Goal: Information Seeking & Learning: Learn about a topic

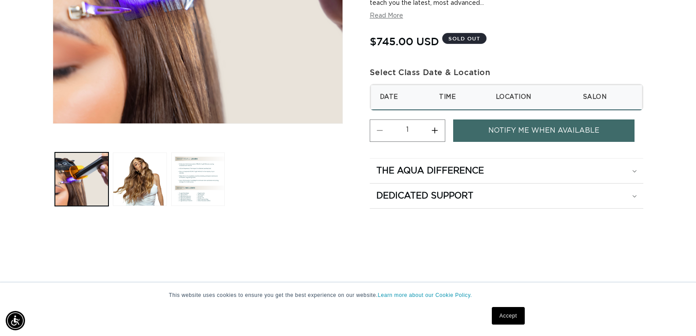
scroll to position [264, 0]
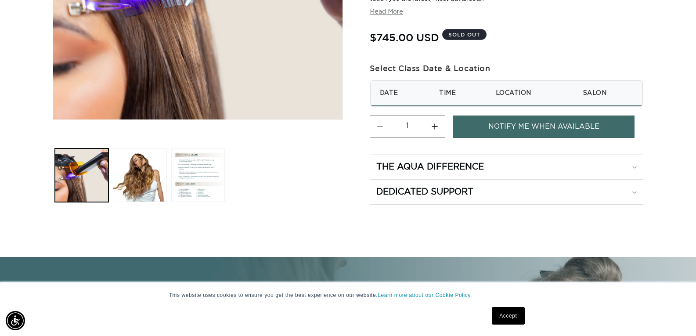
click at [107, 184] on button "Load image 1 in gallery view" at bounding box center [82, 175] width 54 height 54
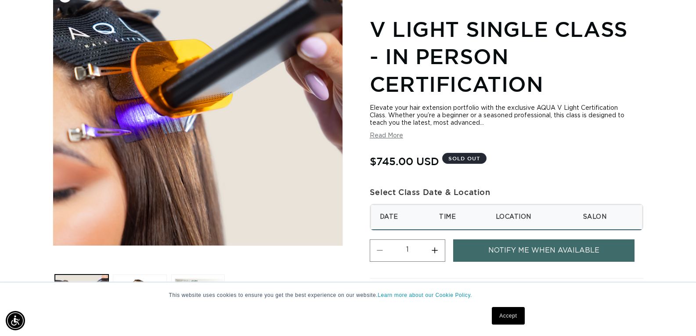
click at [122, 182] on img "Gallery Viewer" at bounding box center [198, 114] width 290 height 261
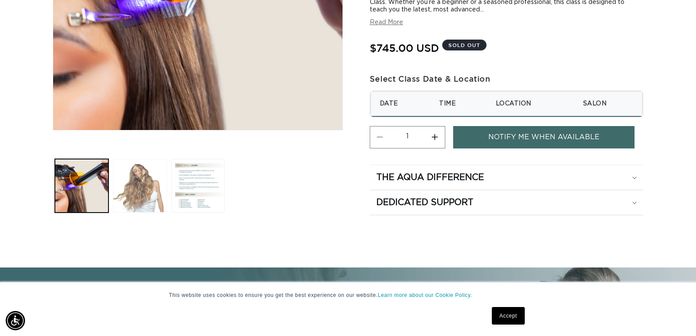
click at [134, 190] on button "Load image 2 in gallery view" at bounding box center [140, 186] width 54 height 54
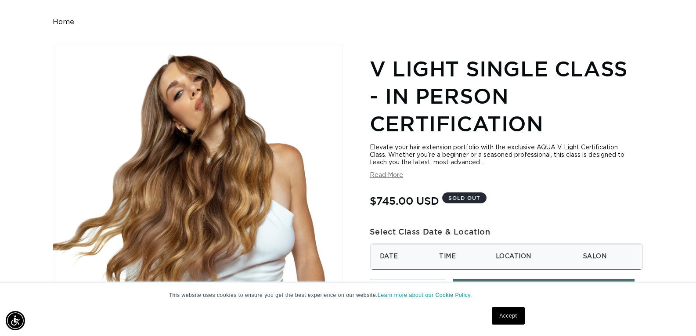
click at [389, 177] on button "Read More" at bounding box center [386, 175] width 33 height 7
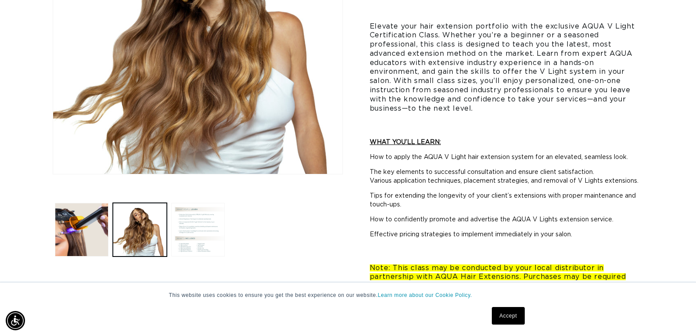
click at [203, 225] on button "Load image 3 in gallery view" at bounding box center [198, 230] width 54 height 54
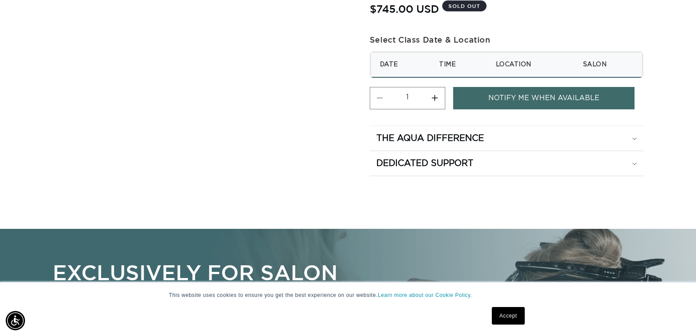
scroll to position [0, 0]
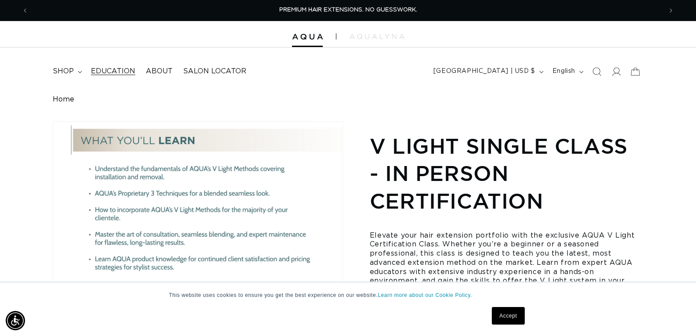
click at [92, 72] on span "Education" at bounding box center [113, 71] width 44 height 9
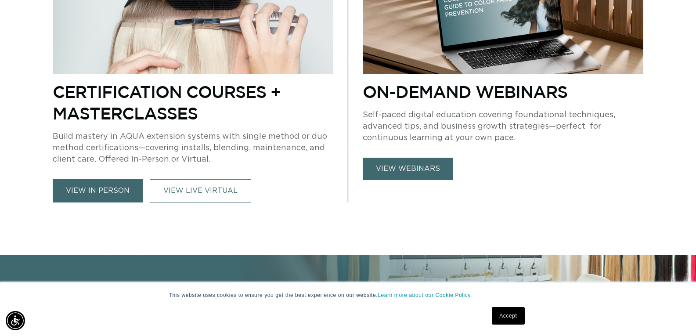
scroll to position [659, 0]
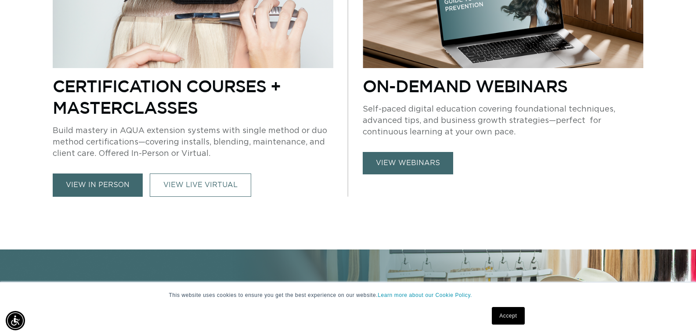
click at [106, 181] on link "view in person" at bounding box center [98, 185] width 90 height 23
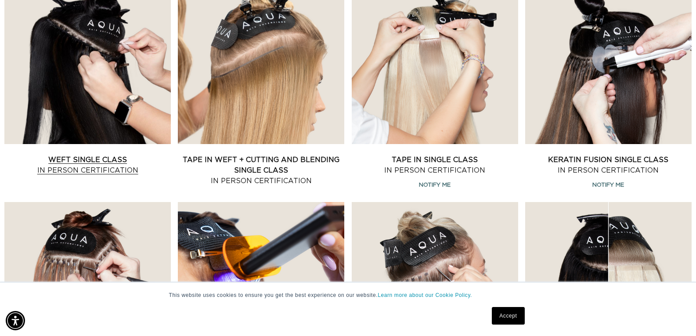
scroll to position [351, 0]
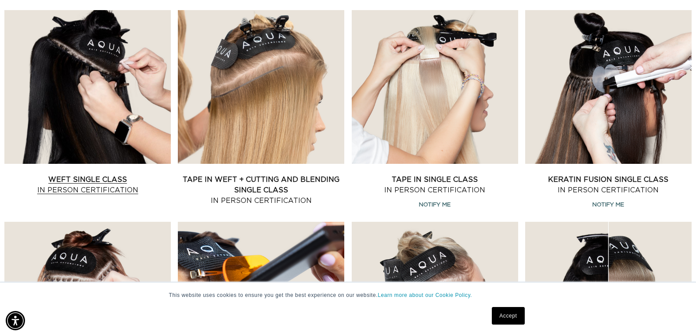
click at [130, 174] on link "Weft Single Class In Person Certification" at bounding box center [87, 184] width 167 height 21
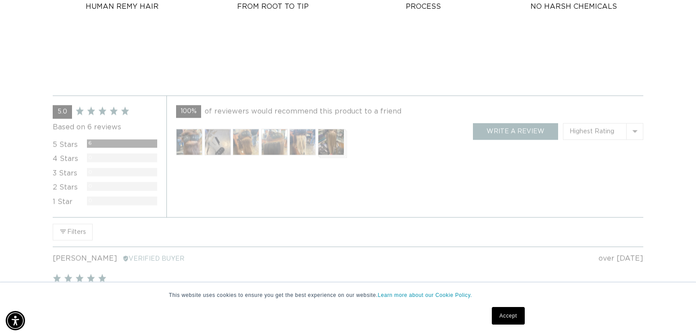
scroll to position [1010, 0]
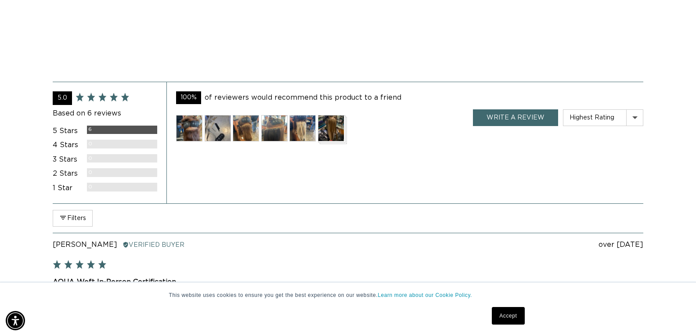
click at [185, 133] on img at bounding box center [189, 128] width 26 height 26
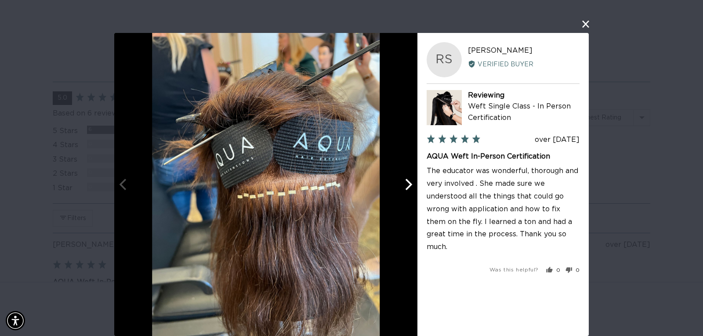
scroll to position [0, 1281]
click at [402, 189] on icon "Next" at bounding box center [407, 184] width 11 height 11
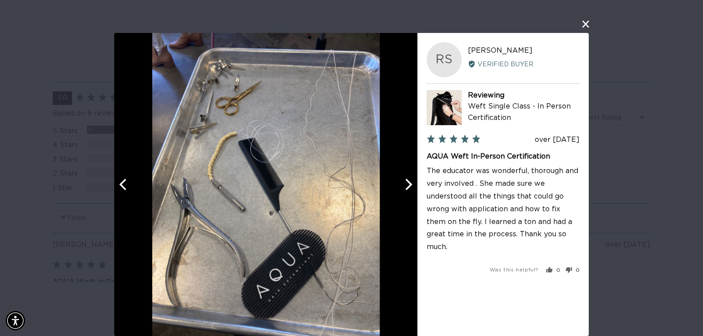
click at [402, 189] on icon "Next" at bounding box center [407, 184] width 11 height 11
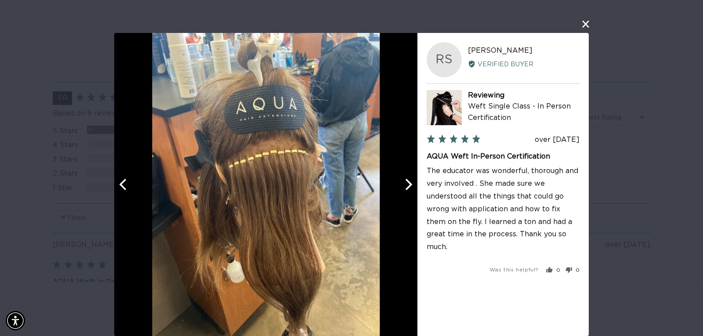
click at [398, 187] on button "Next" at bounding box center [407, 184] width 19 height 19
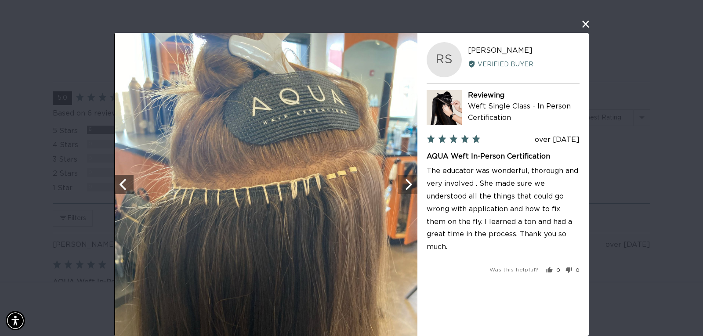
click at [398, 187] on button "Next" at bounding box center [407, 184] width 19 height 19
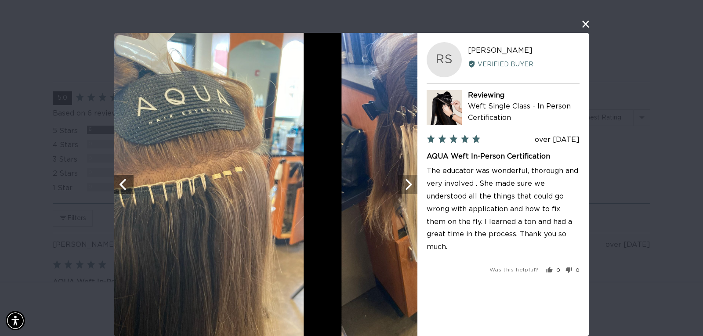
scroll to position [0, 0]
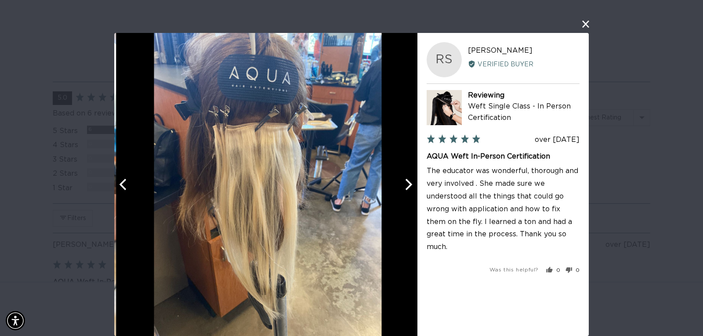
click at [398, 187] on button "Next" at bounding box center [407, 184] width 19 height 19
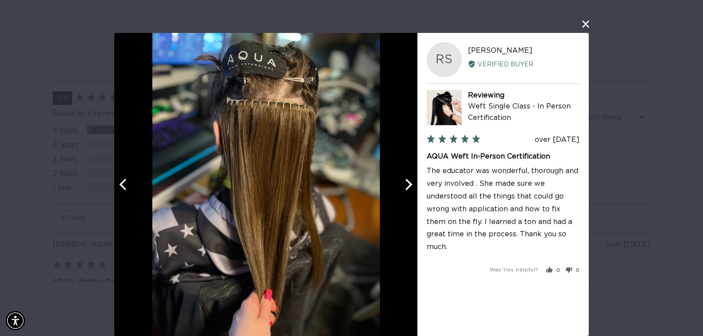
click at [398, 187] on button "Next" at bounding box center [407, 184] width 19 height 19
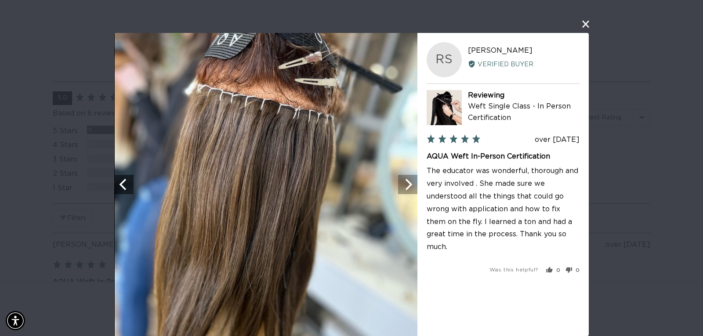
click at [398, 187] on button "Next" at bounding box center [407, 184] width 19 height 19
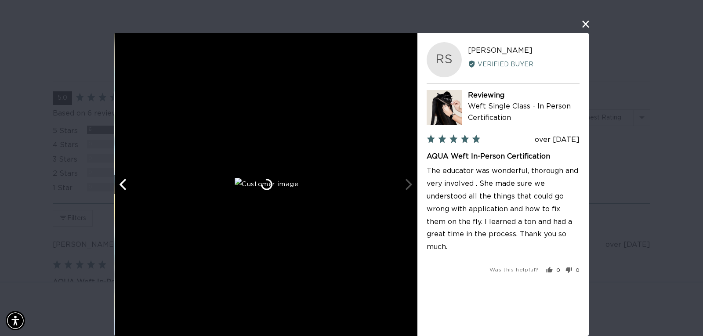
scroll to position [0, 641]
click at [396, 187] on div at bounding box center [265, 184] width 303 height 303
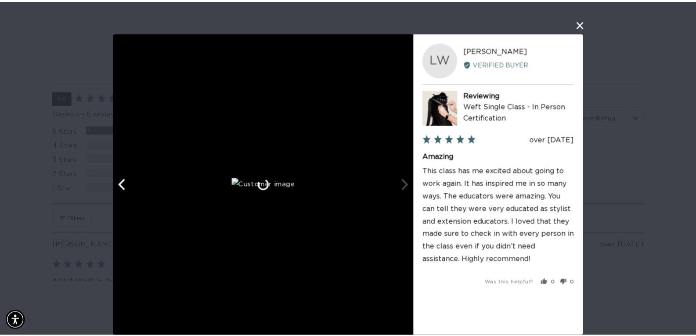
scroll to position [0, 1281]
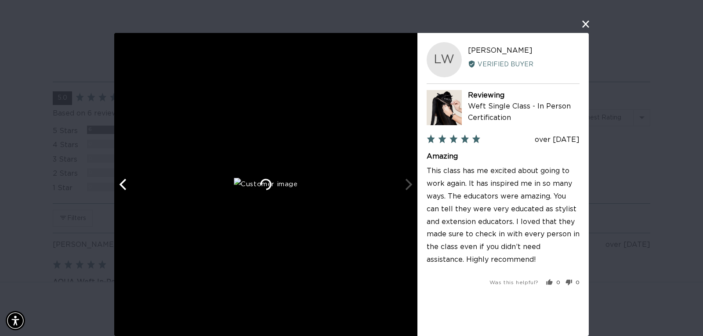
click at [581, 22] on button "close this modal window" at bounding box center [585, 24] width 11 height 11
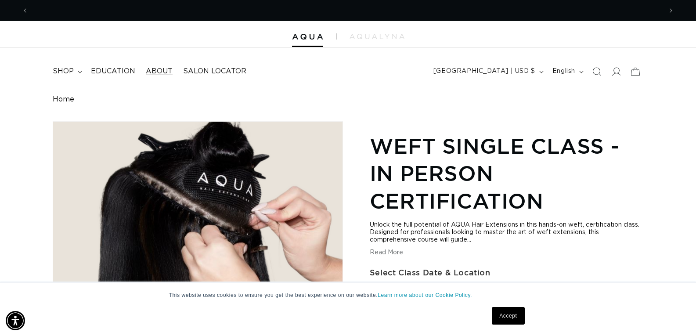
scroll to position [0, 634]
click at [204, 72] on span "Salon Locator" at bounding box center [214, 71] width 63 height 9
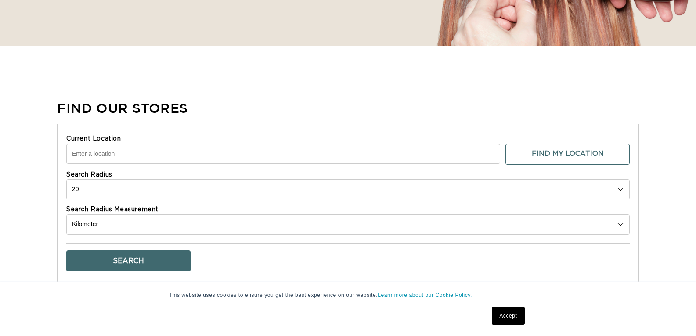
select select "m"
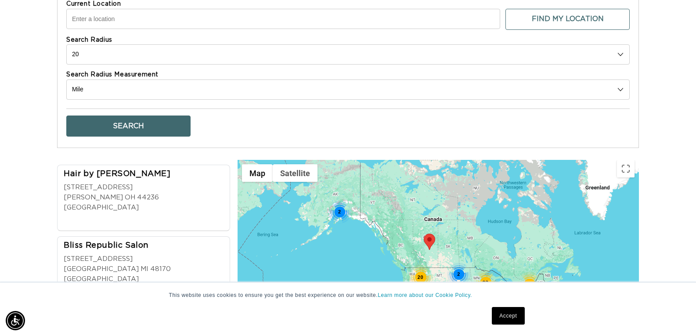
scroll to position [308, 0]
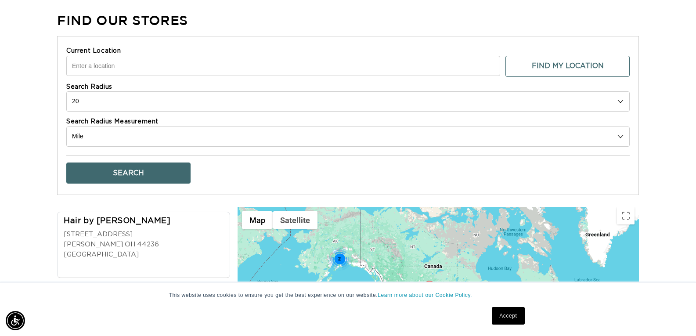
click at [133, 65] on input "Current Location" at bounding box center [283, 66] width 434 height 20
type input "Fort Lauderdale, FL 33328, USA"
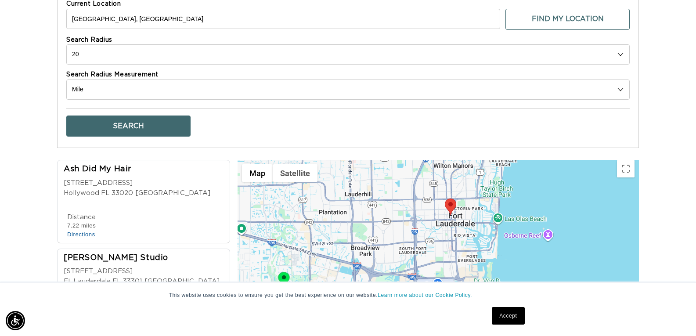
scroll to position [351, 0]
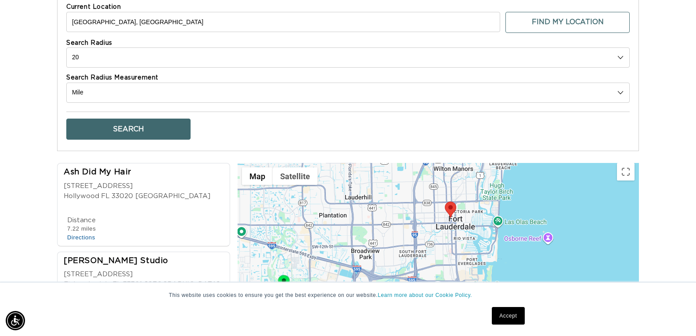
click at [124, 184] on div "2 Oakwood Blvd" at bounding box center [137, 186] width 147 height 10
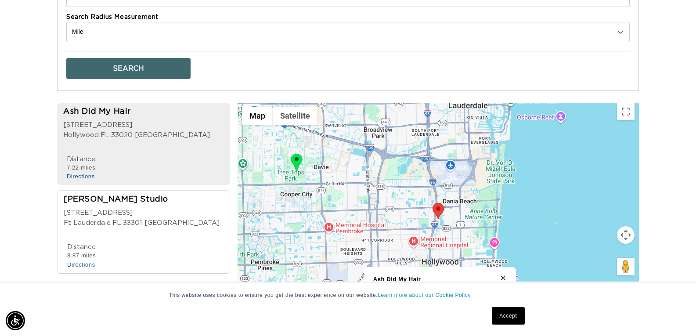
scroll to position [0, 0]
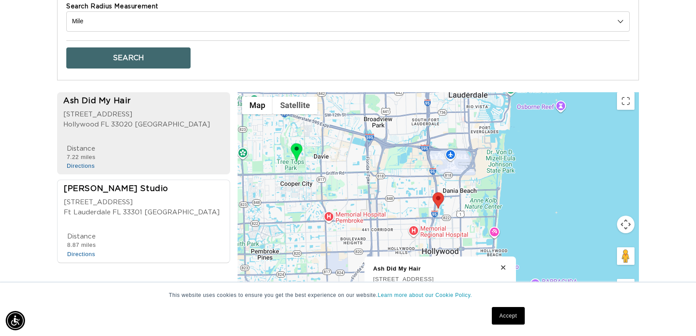
click at [160, 193] on div "Terry Allison Studio 315 NE 3rd Ave Ft Lauderdale FL 33301 USA" at bounding box center [146, 204] width 165 height 40
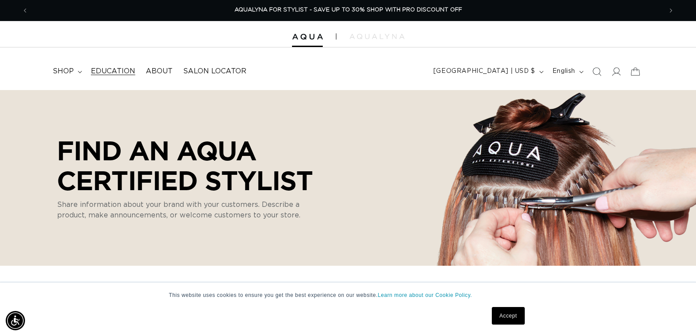
click at [117, 66] on link "Education" at bounding box center [113, 72] width 55 height 20
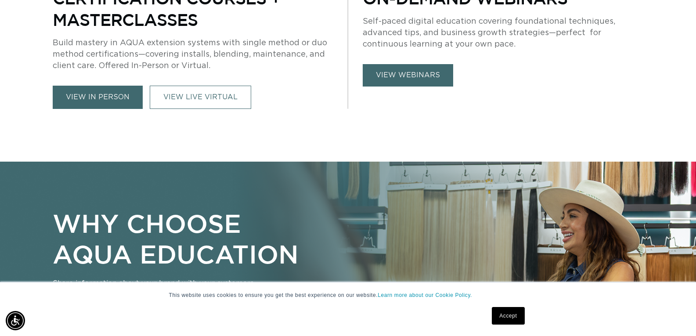
click at [105, 106] on link "view in person" at bounding box center [98, 97] width 90 height 23
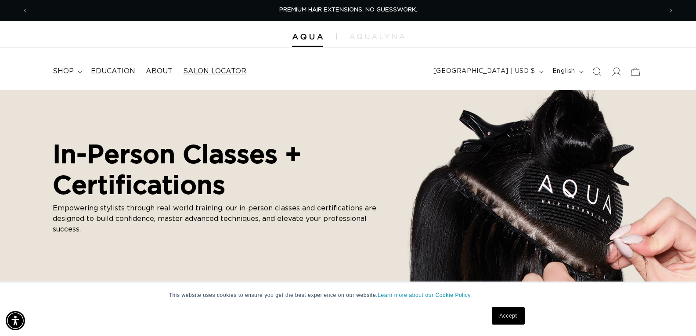
click at [207, 74] on span "Salon Locator" at bounding box center [214, 71] width 63 height 9
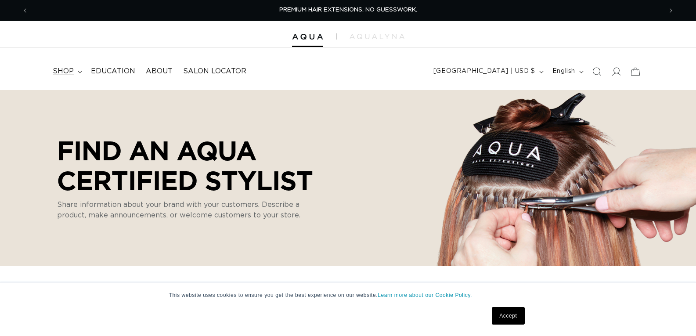
select select "m"
click at [126, 72] on span "Education" at bounding box center [113, 71] width 44 height 9
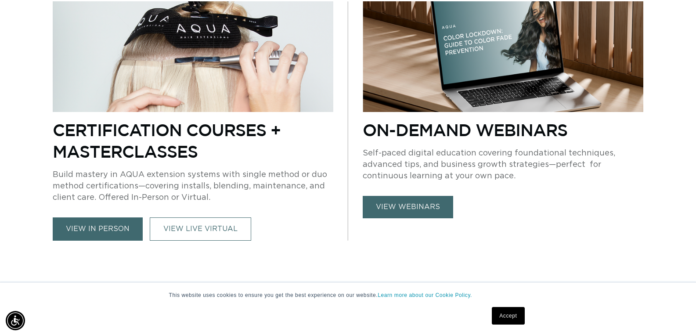
scroll to position [0, 634]
click at [120, 228] on link "view in person" at bounding box center [98, 228] width 90 height 23
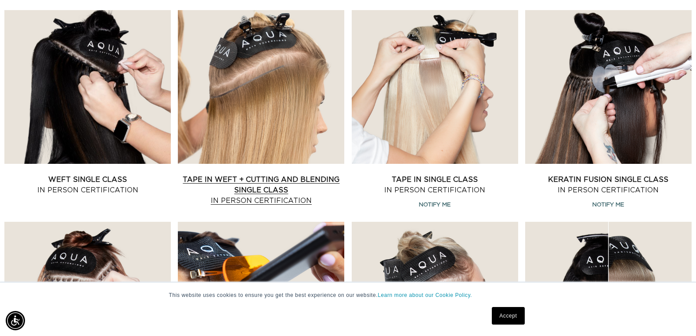
click at [279, 176] on link "Tape In Weft + Cutting and Blending Single Class In Person Certification" at bounding box center [261, 190] width 167 height 32
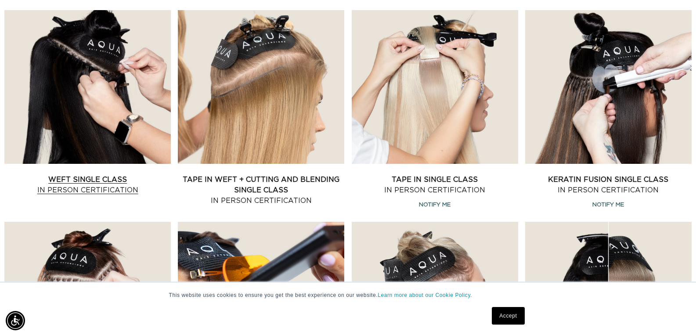
click at [83, 174] on link "Weft Single Class In Person Certification" at bounding box center [87, 184] width 167 height 21
